Goal: Complete application form

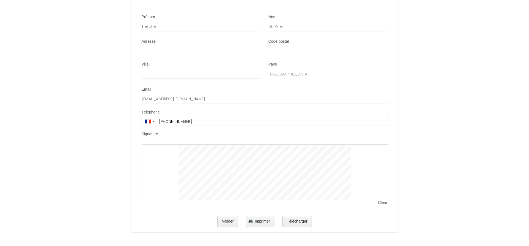
scroll to position [1195, 0]
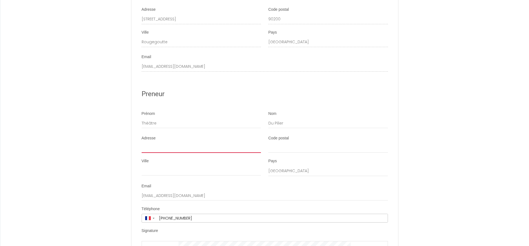
click at [173, 153] on input "Adresse" at bounding box center [200, 148] width 119 height 10
type input "[STREET_ADDRESS]"
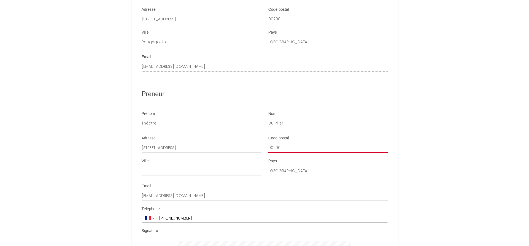
type input "90200"
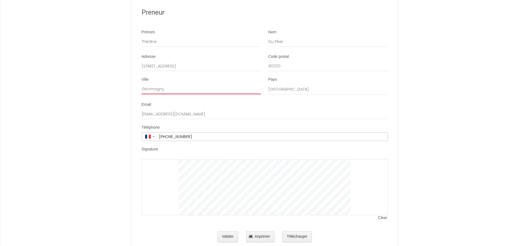
scroll to position [1308, 0]
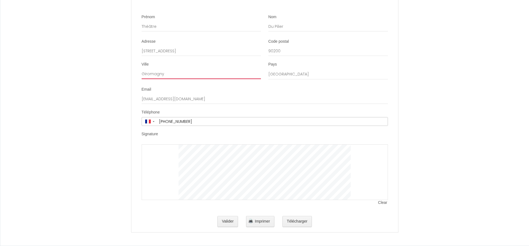
click at [351, 152] on div at bounding box center [264, 172] width 246 height 56
type input "Giromagny"
drag, startPoint x: 265, startPoint y: 224, endPoint x: 337, endPoint y: 225, distance: 72.4
click at [337, 225] on div "Valider Imprimer Télécharger" at bounding box center [264, 222] width 246 height 18
click at [228, 225] on button "Valider" at bounding box center [227, 221] width 21 height 11
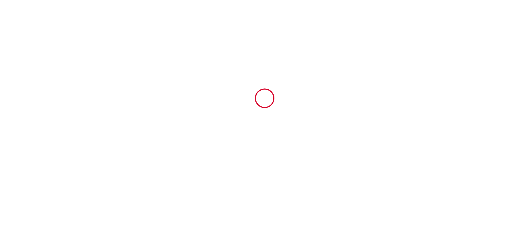
scroll to position [0, 0]
type input "100"
type input "396"
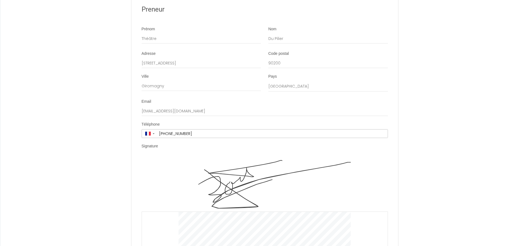
scroll to position [1364, 0]
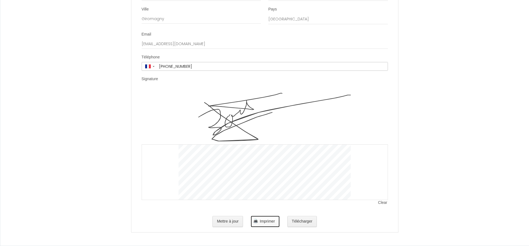
click at [271, 220] on span "Imprimer" at bounding box center [267, 221] width 15 height 4
